Goal: Complete application form

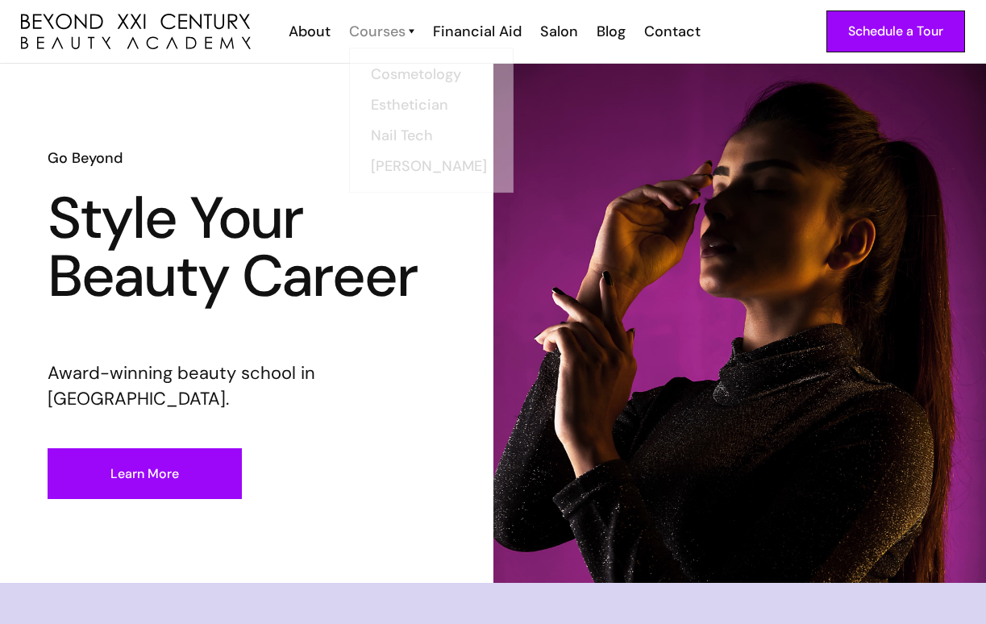
click at [406, 30] on div "Courses" at bounding box center [377, 31] width 56 height 21
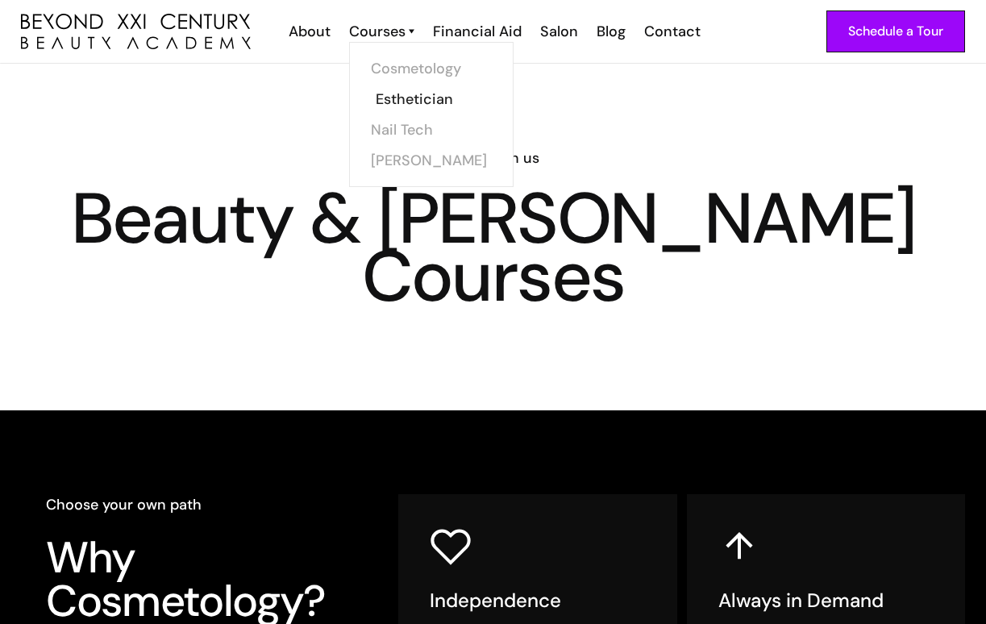
click at [410, 94] on link "Esthetician" at bounding box center [436, 99] width 121 height 31
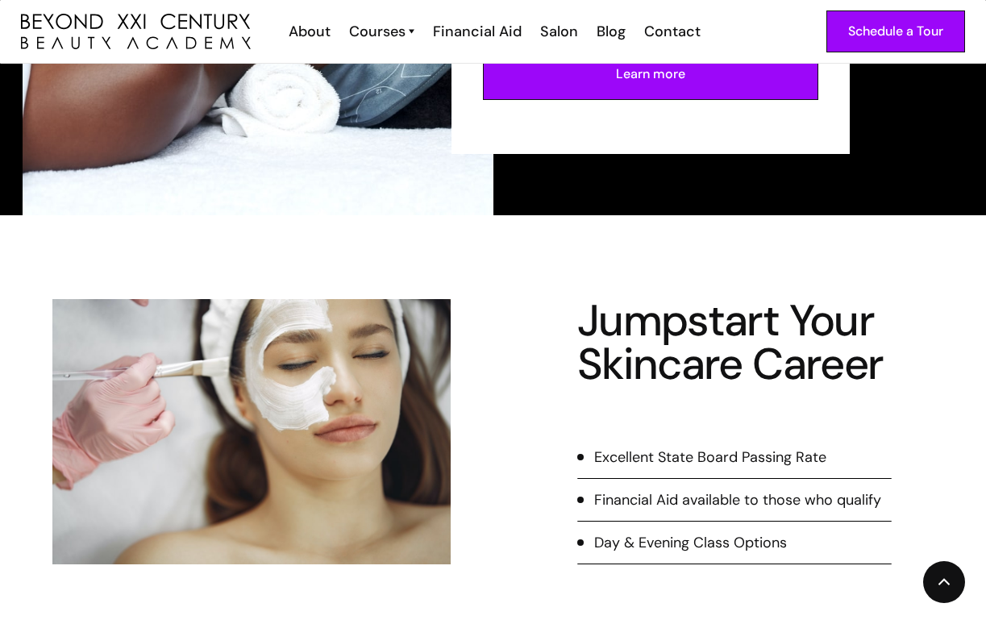
scroll to position [1375, 0]
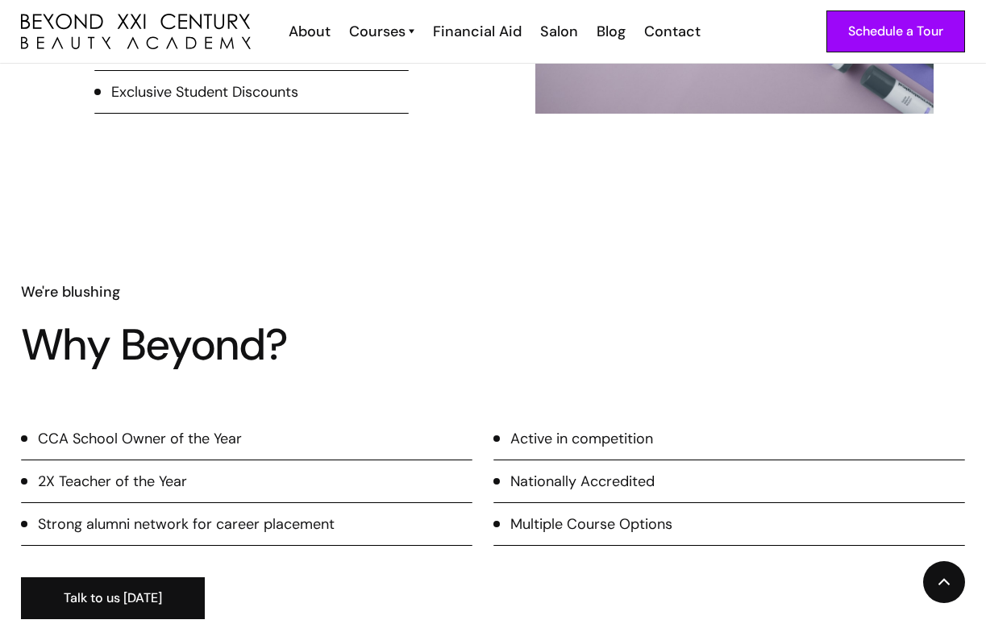
click at [938, 198] on div "We're blushing Why Beyond? CCA School Owner of the Year 2X Teacher of the Year …" at bounding box center [493, 450] width 986 height 505
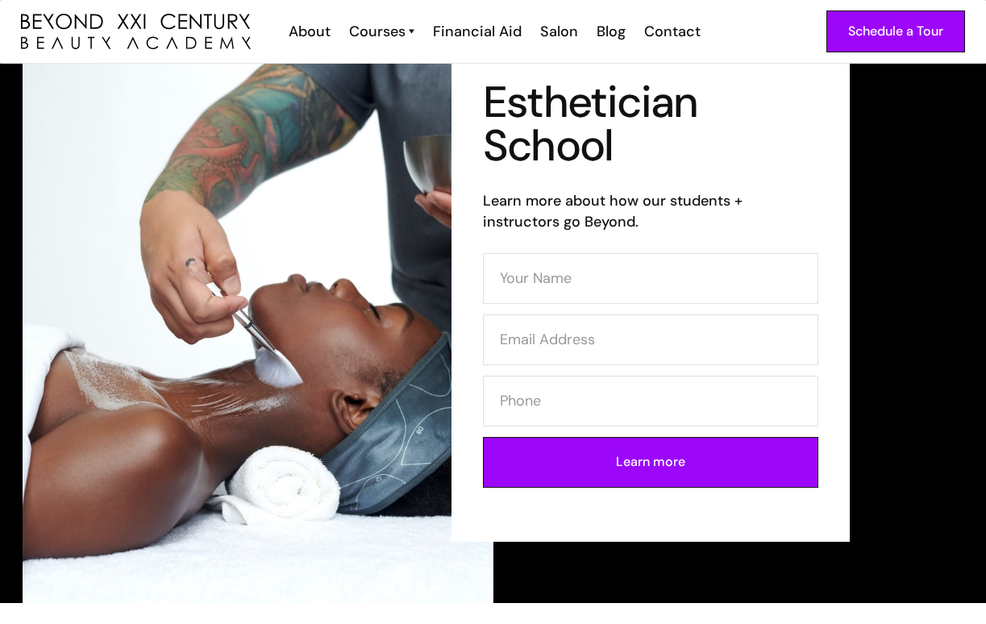
scroll to position [0, 0]
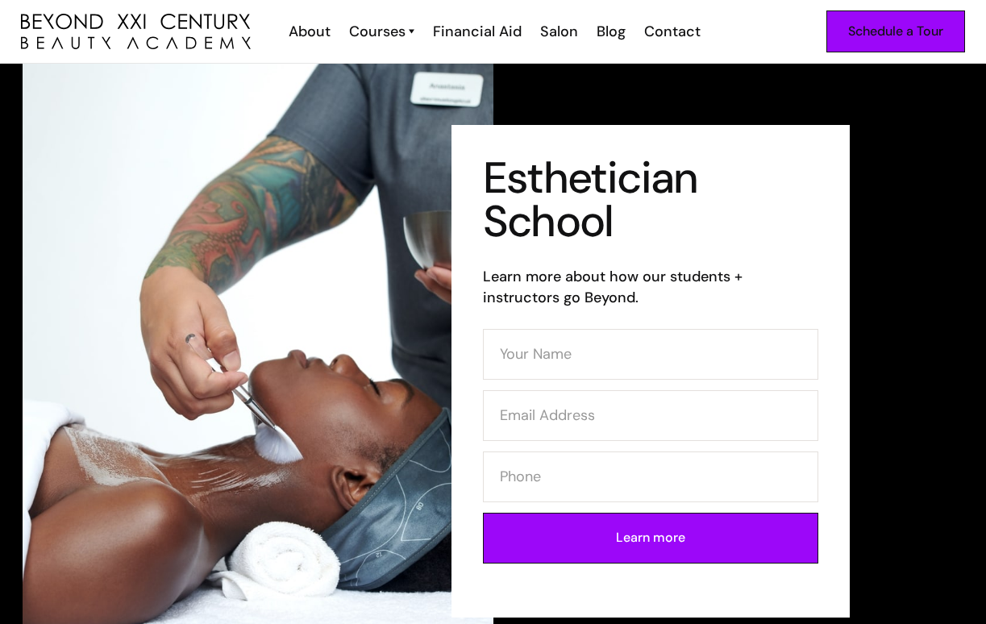
click at [924, 41] on div "Schedule a Tour" at bounding box center [895, 31] width 95 height 21
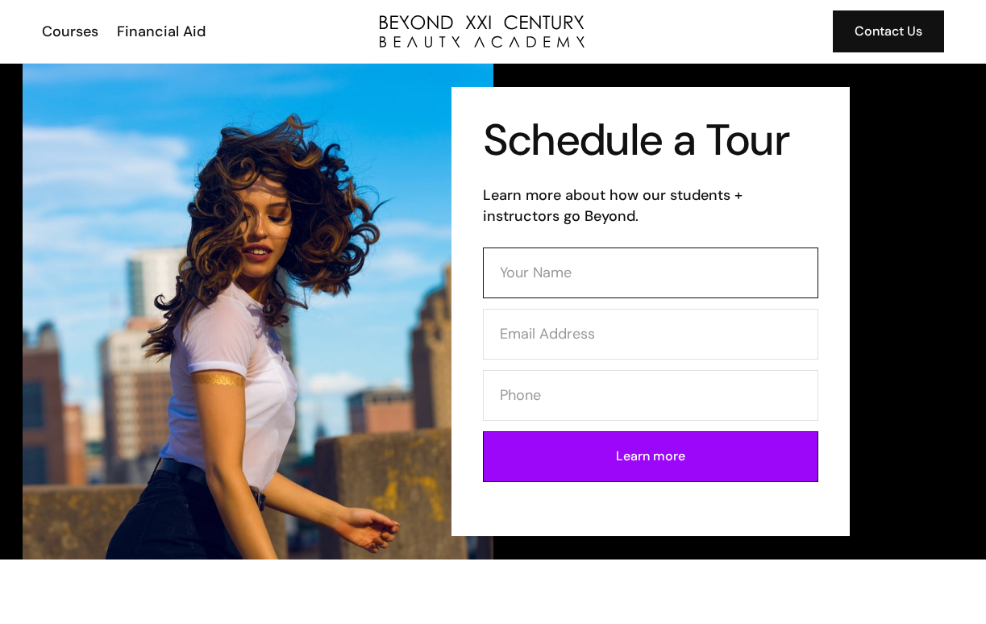
drag, startPoint x: 0, startPoint y: 0, endPoint x: 647, endPoint y: 263, distance: 698.7
type input "brianalyn th"
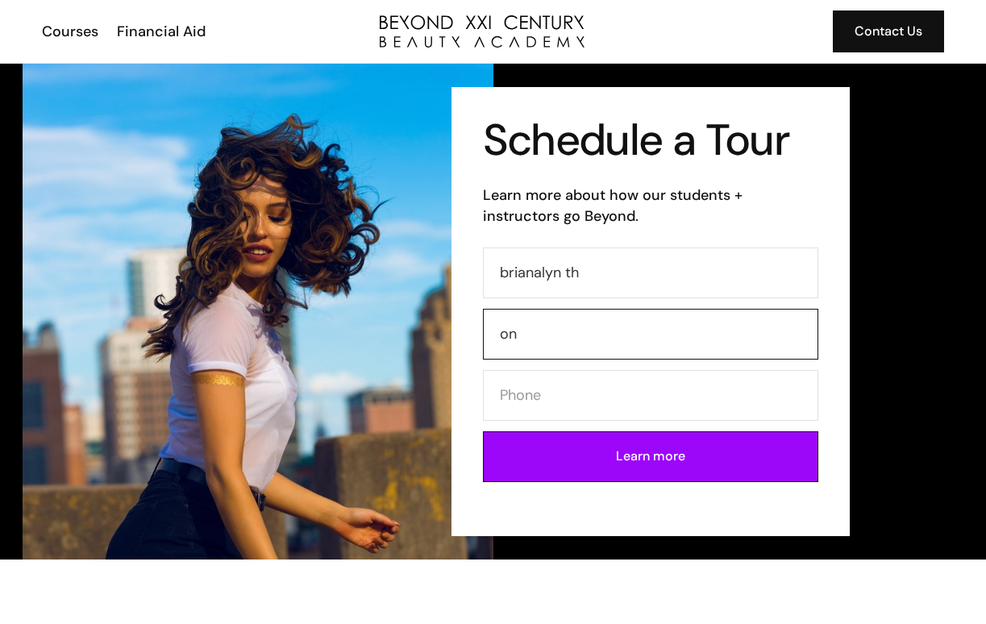
type input "o"
type input "thorng"
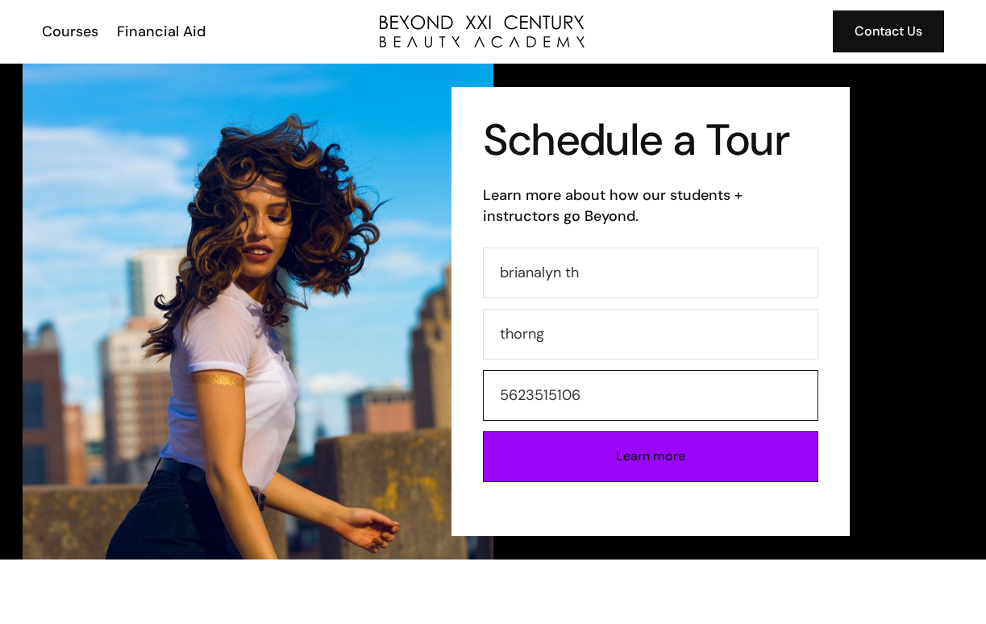
type input "5623515106"
click at [732, 461] on input "Learn more" at bounding box center [650, 456] width 335 height 51
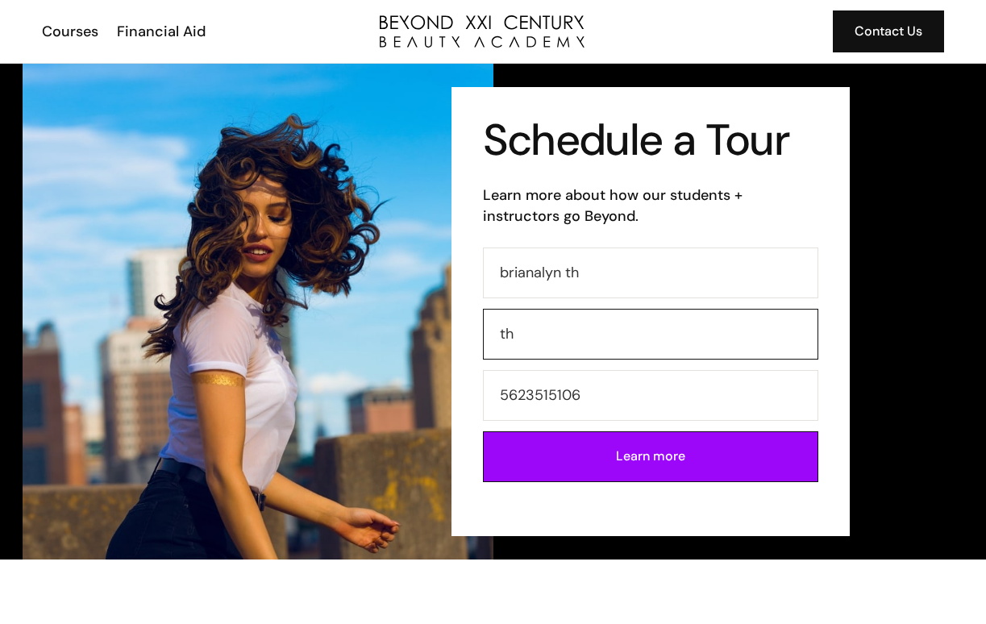
type input "t"
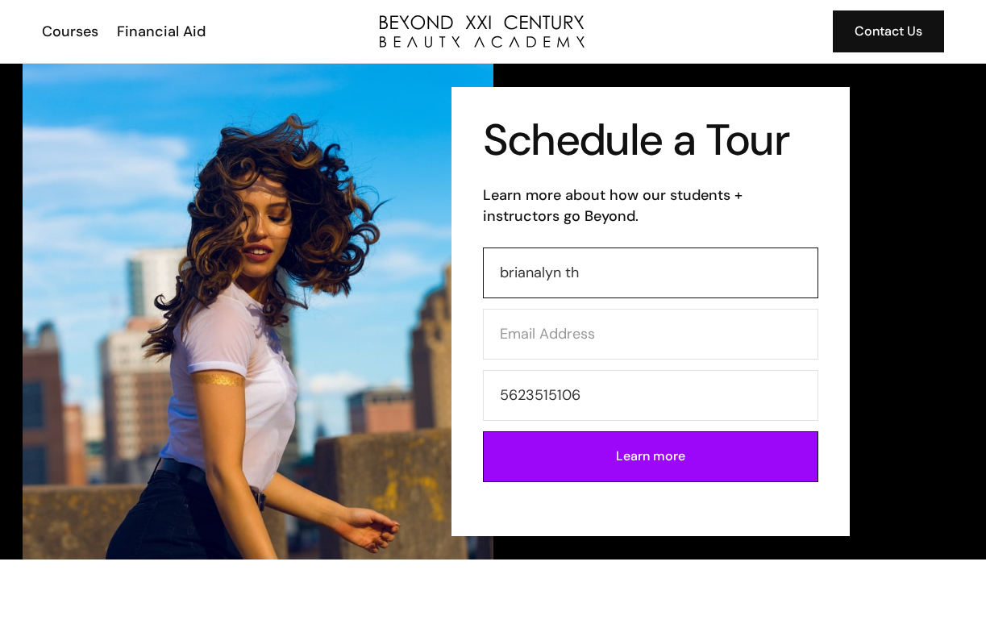
click at [602, 274] on input "brianalyn th" at bounding box center [650, 272] width 335 height 51
type input "brianalyn thorng"
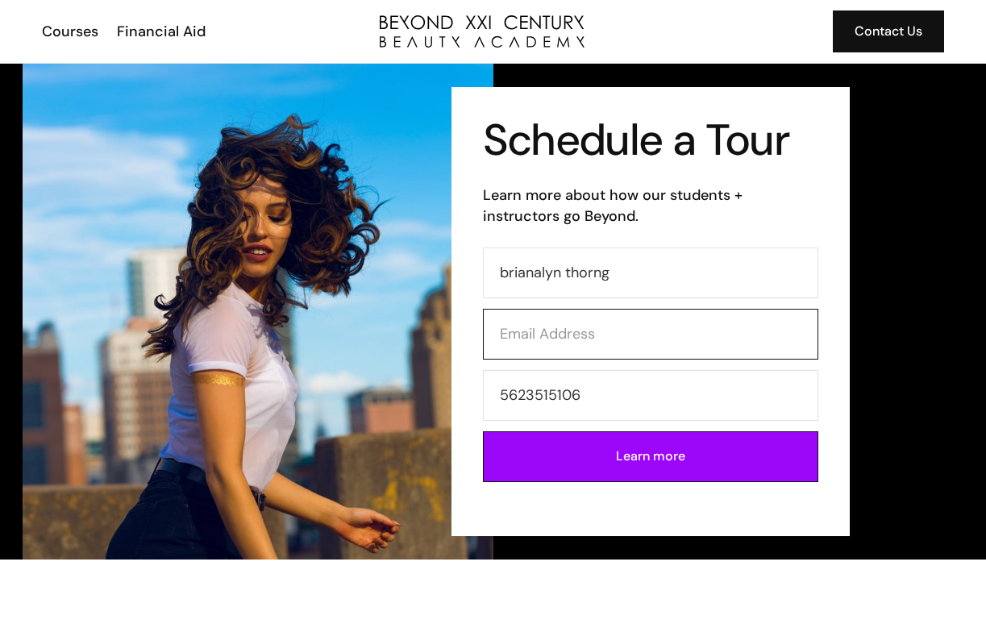
click at [556, 314] on input "Contact Form" at bounding box center [650, 334] width 335 height 51
type input "brianalyn7@yahoo.com"
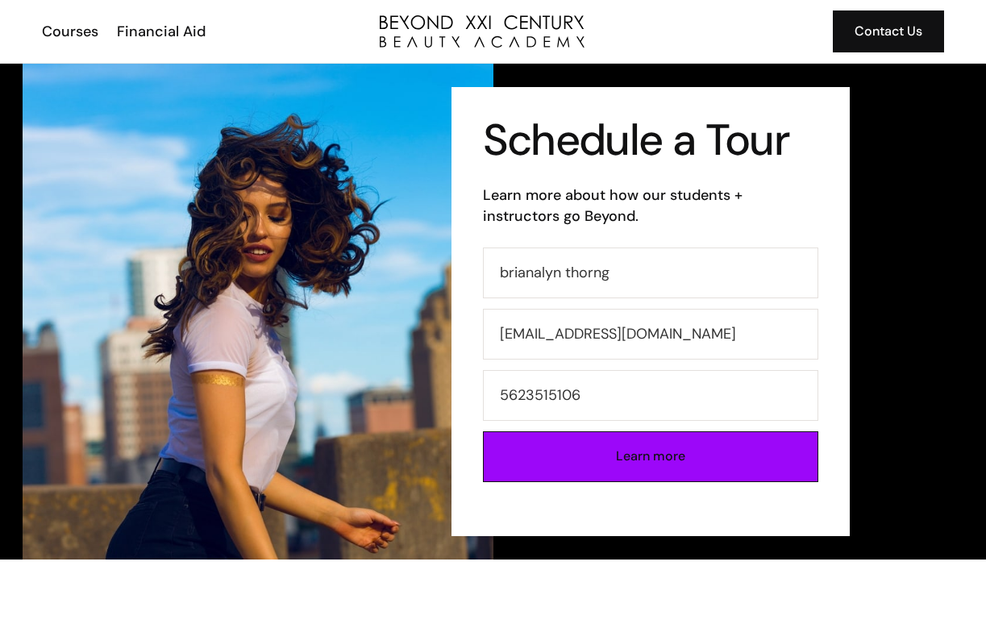
click at [596, 456] on input "Learn more" at bounding box center [650, 456] width 335 height 51
type input "Please wait..."
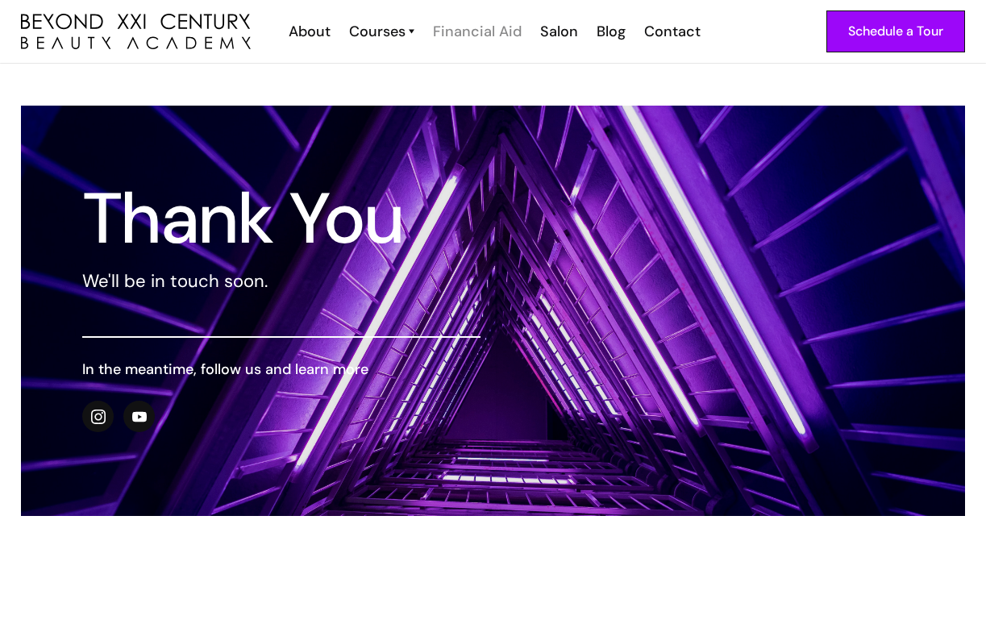
click at [501, 33] on div "Financial Aid" at bounding box center [477, 31] width 89 height 21
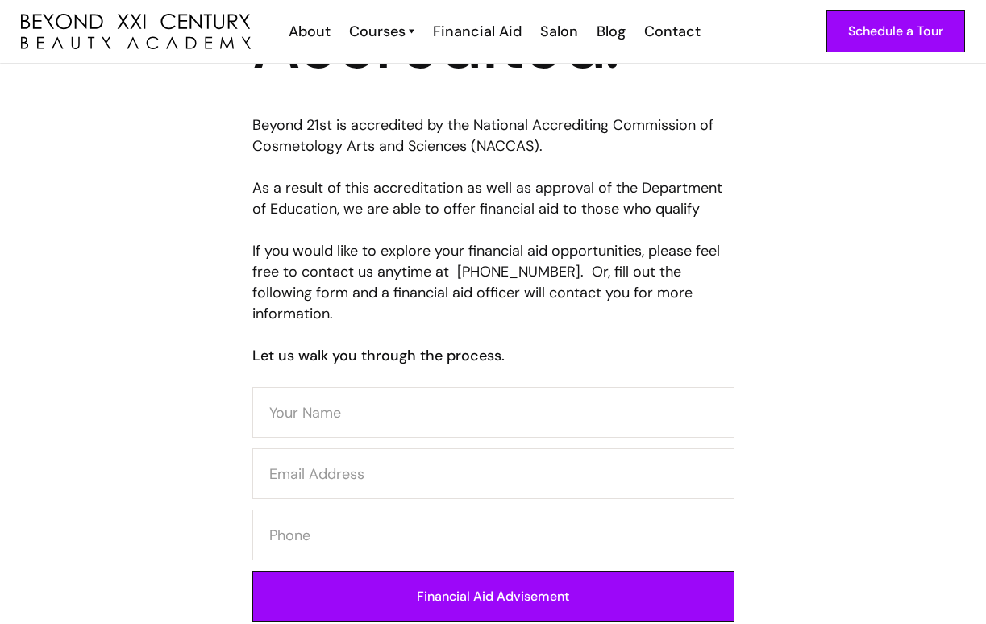
scroll to position [640, 0]
